Goal: Task Accomplishment & Management: Manage account settings

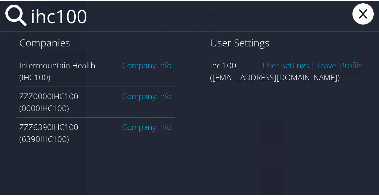
type input "ihc100"
click at [152, 66] on link "Company Info" at bounding box center [146, 64] width 49 height 11
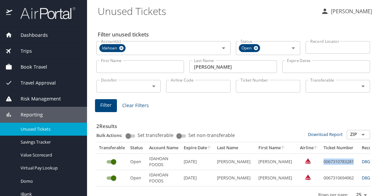
scroll to position [0, 95]
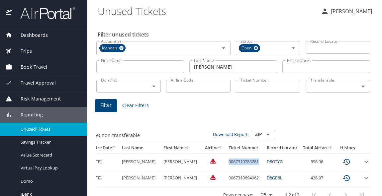
click at [45, 37] on div "Dashboards" at bounding box center [43, 35] width 76 height 7
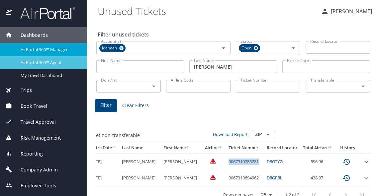
click at [39, 66] on div "AirPortal 360™ Agent" at bounding box center [43, 63] width 76 height 8
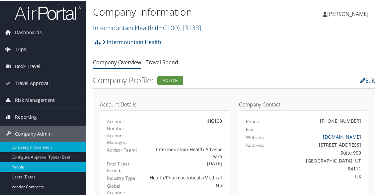
click at [44, 164] on link "People" at bounding box center [43, 167] width 86 height 10
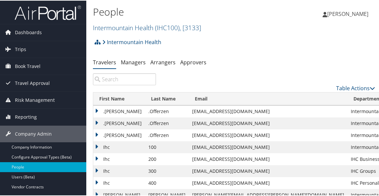
click at [111, 79] on input "search" at bounding box center [124, 79] width 63 height 12
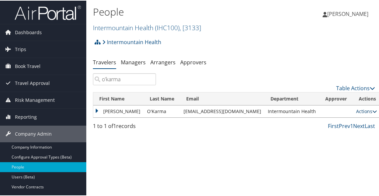
type input "o'karma"
click at [356, 111] on link "Actions" at bounding box center [366, 111] width 21 height 6
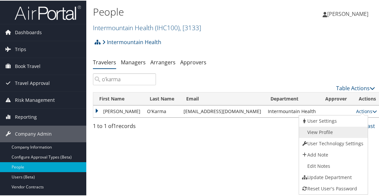
click at [333, 128] on link "View Profile" at bounding box center [332, 131] width 67 height 11
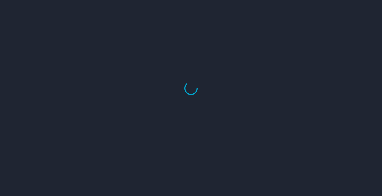
select select "US"
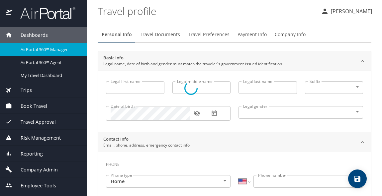
type input "[PERSON_NAME]"
type input "O'Karma"
type input "Female"
select select "US"
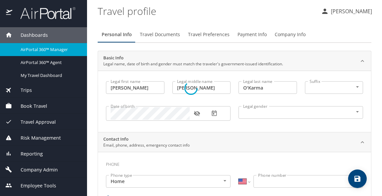
select select "US"
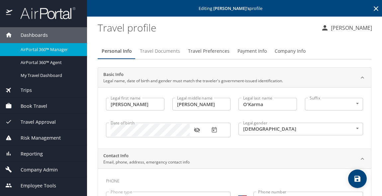
click at [175, 50] on span "Travel Documents" at bounding box center [160, 51] width 40 height 8
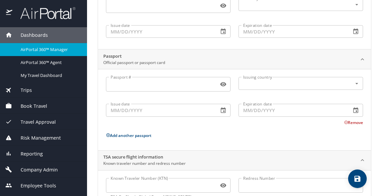
scroll to position [124, 0]
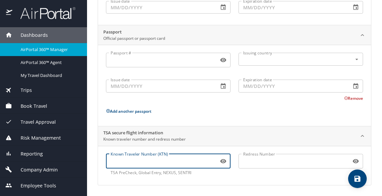
click at [204, 159] on input "Known Traveler Number (KTN)" at bounding box center [161, 161] width 110 height 13
paste input "TT121GFTZ"
type input "TT121GFTZ"
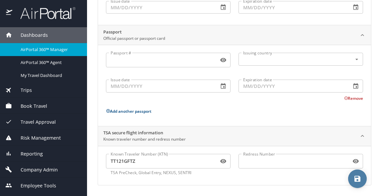
click at [357, 177] on icon "save" at bounding box center [357, 179] width 8 height 8
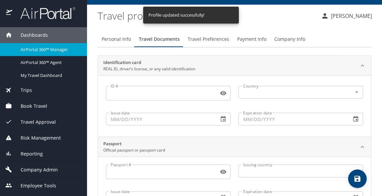
scroll to position [0, 0]
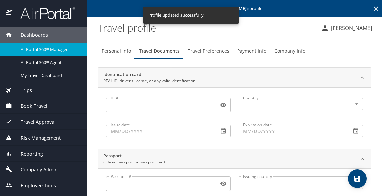
click at [208, 49] on span "Travel Preferences" at bounding box center [208, 51] width 41 height 8
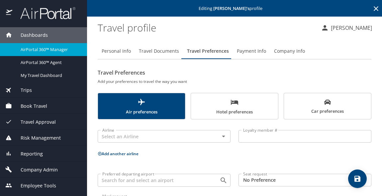
click at [360, 66] on div "Personal Info Travel Documents Travel Preferences Payment Info Company Info Tra…" at bounding box center [235, 127] width 274 height 169
click at [177, 106] on span "Air preferences" at bounding box center [141, 107] width 79 height 18
click at [227, 136] on div "Airline" at bounding box center [164, 136] width 133 height 13
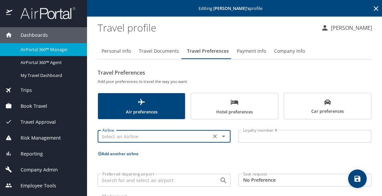
click at [186, 134] on input "text" at bounding box center [154, 136] width 109 height 9
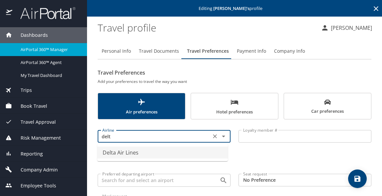
drag, startPoint x: 112, startPoint y: 156, endPoint x: 119, endPoint y: 156, distance: 7.3
click at [113, 156] on li "Delta Air Lines" at bounding box center [162, 153] width 130 height 12
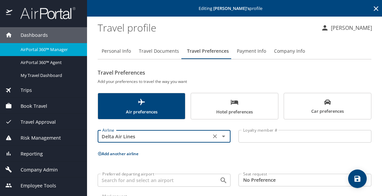
type input "Delta Air Lines"
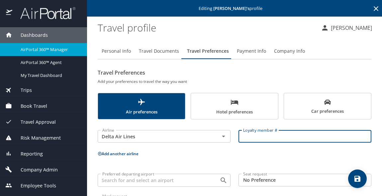
click at [246, 135] on input "Loyalty member #" at bounding box center [304, 136] width 133 height 13
paste input "9095654738"
type input "9095654738"
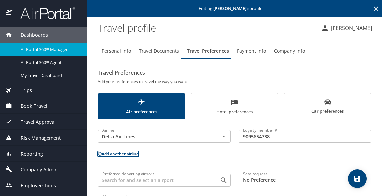
click at [295, 182] on body "Dashboards AirPortal 360™ Manager AirPortal 360™ Agent My Travel Dashboard Trip…" at bounding box center [191, 98] width 382 height 196
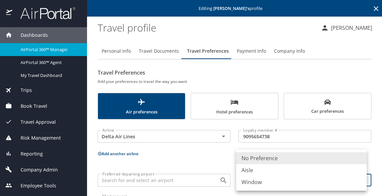
click at [260, 181] on li "Window" at bounding box center [301, 182] width 130 height 12
type input "Window"
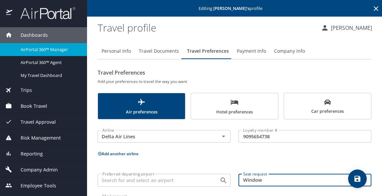
click at [330, 154] on p "Add another airline" at bounding box center [235, 154] width 274 height 8
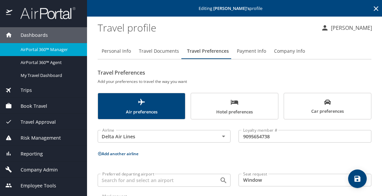
click at [361, 176] on span "save" at bounding box center [357, 179] width 19 height 8
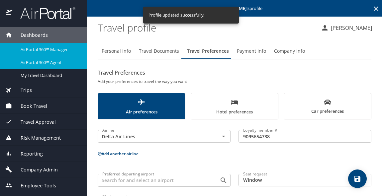
click at [44, 66] on div "AirPortal 360™ Agent" at bounding box center [43, 63] width 76 height 8
